Goal: Task Accomplishment & Management: Manage account settings

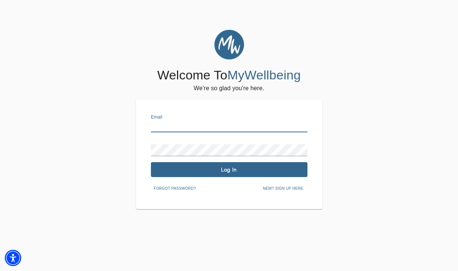
type input "[EMAIL_ADDRESS][DOMAIN_NAME]"
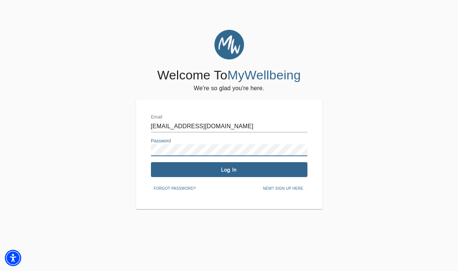
click at [222, 171] on span "Log In" at bounding box center [229, 169] width 151 height 7
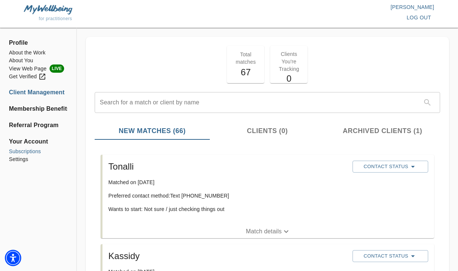
click at [28, 151] on li "Subscriptions" at bounding box center [38, 152] width 59 height 8
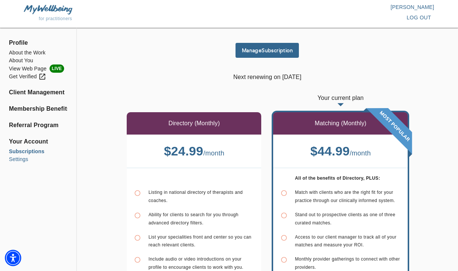
click at [13, 160] on li "Settings" at bounding box center [38, 159] width 59 height 8
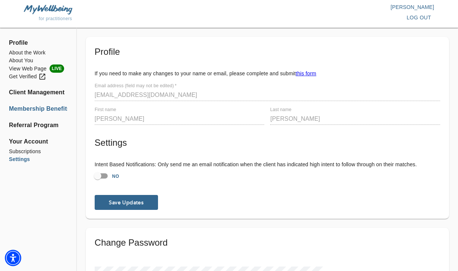
click at [58, 107] on li "Membership Benefits" at bounding box center [38, 108] width 59 height 9
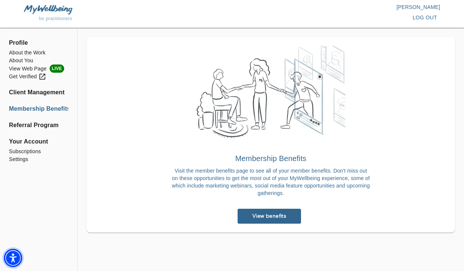
click at [10, 260] on img "Accessibility Menu" at bounding box center [13, 258] width 18 height 18
click at [35, 152] on li "Subscriptions" at bounding box center [38, 152] width 59 height 8
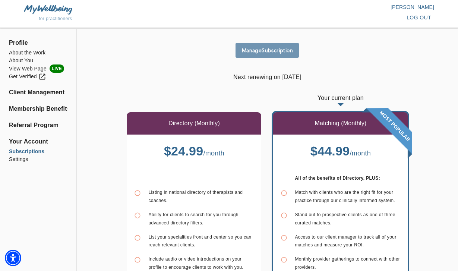
click at [267, 51] on span "Manage Subscription" at bounding box center [267, 50] width 57 height 7
